Goal: Transaction & Acquisition: Purchase product/service

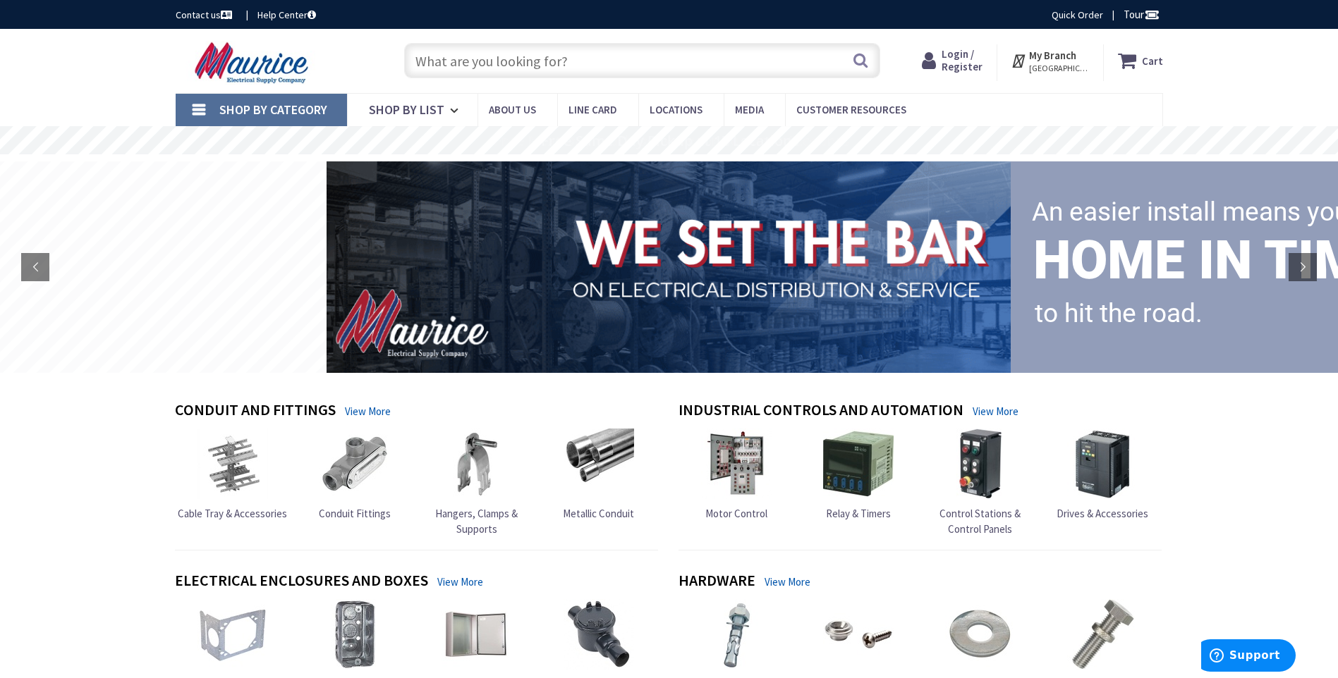
click at [443, 49] on input "text" at bounding box center [642, 60] width 476 height 35
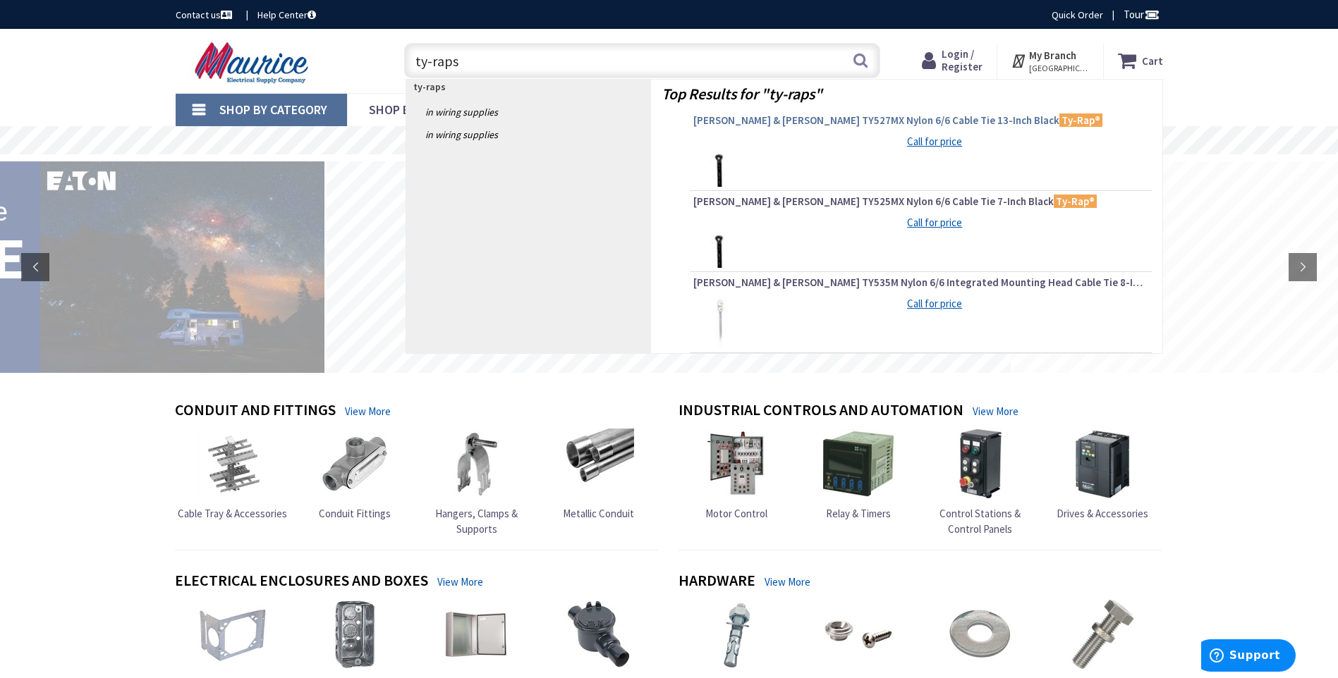
type input "ty-raps"
click at [859, 121] on span "[PERSON_NAME] & [PERSON_NAME] TY527MX Nylon 6/6 Cable Tie 13-Inch Black Ty-Rap®" at bounding box center [920, 121] width 455 height 14
